Goal: Find specific page/section: Find specific page/section

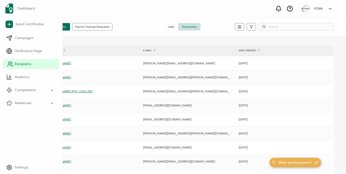
click at [14, 64] on link "Recipients" at bounding box center [31, 64] width 56 height 10
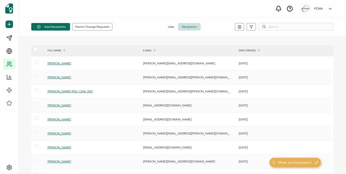
click at [182, 27] on span "Recipients" at bounding box center [189, 27] width 23 height 8
click at [274, 27] on input "text" at bounding box center [295, 27] width 75 height 8
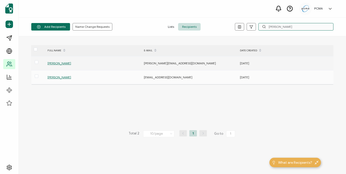
type input "[PERSON_NAME]"
click at [60, 62] on span "[PERSON_NAME]" at bounding box center [60, 63] width 24 height 4
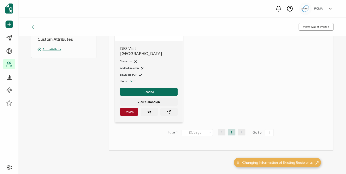
scroll to position [75, 0]
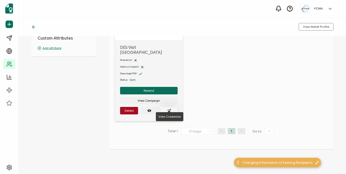
click at [172, 107] on button "button" at bounding box center [168, 111] width 17 height 8
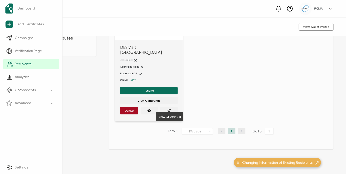
click at [16, 62] on span "Recipients" at bounding box center [23, 64] width 17 height 5
